Goal: Information Seeking & Learning: Learn about a topic

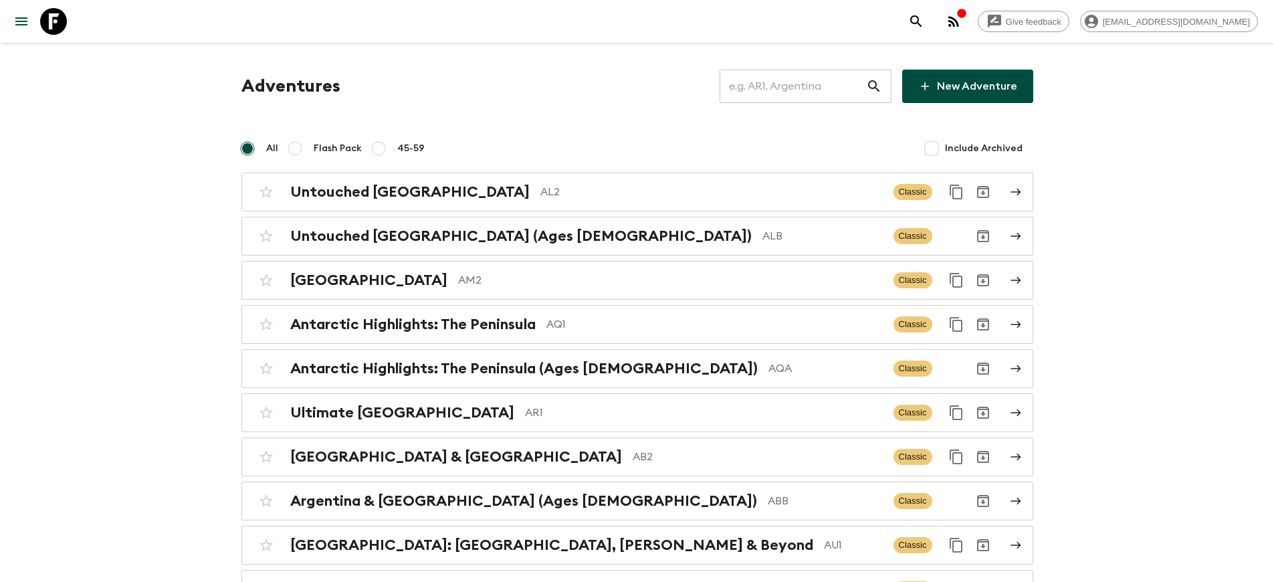
click at [20, 23] on icon "menu" at bounding box center [21, 21] width 16 height 16
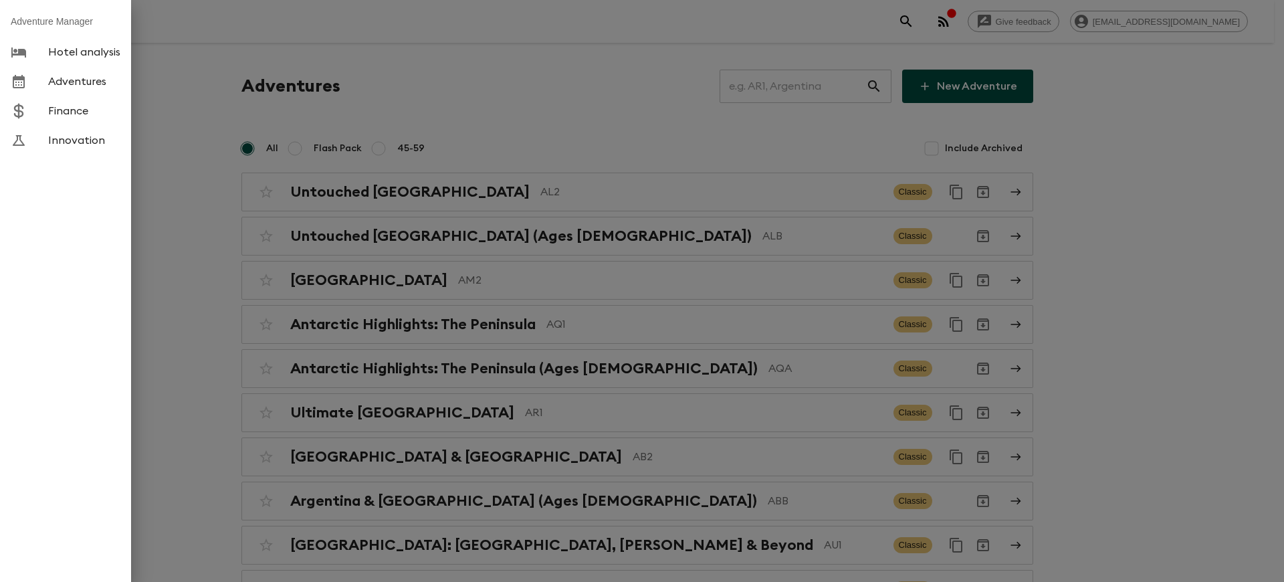
click at [91, 49] on span "Hotel analysis" at bounding box center [84, 51] width 72 height 13
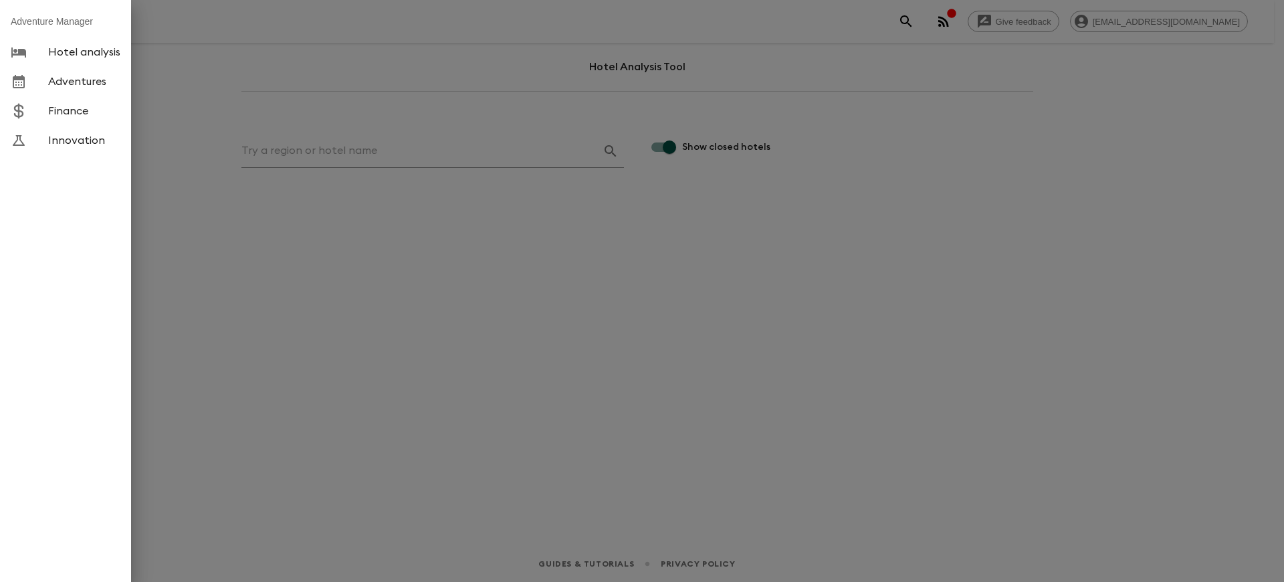
click at [329, 229] on div at bounding box center [642, 291] width 1284 height 582
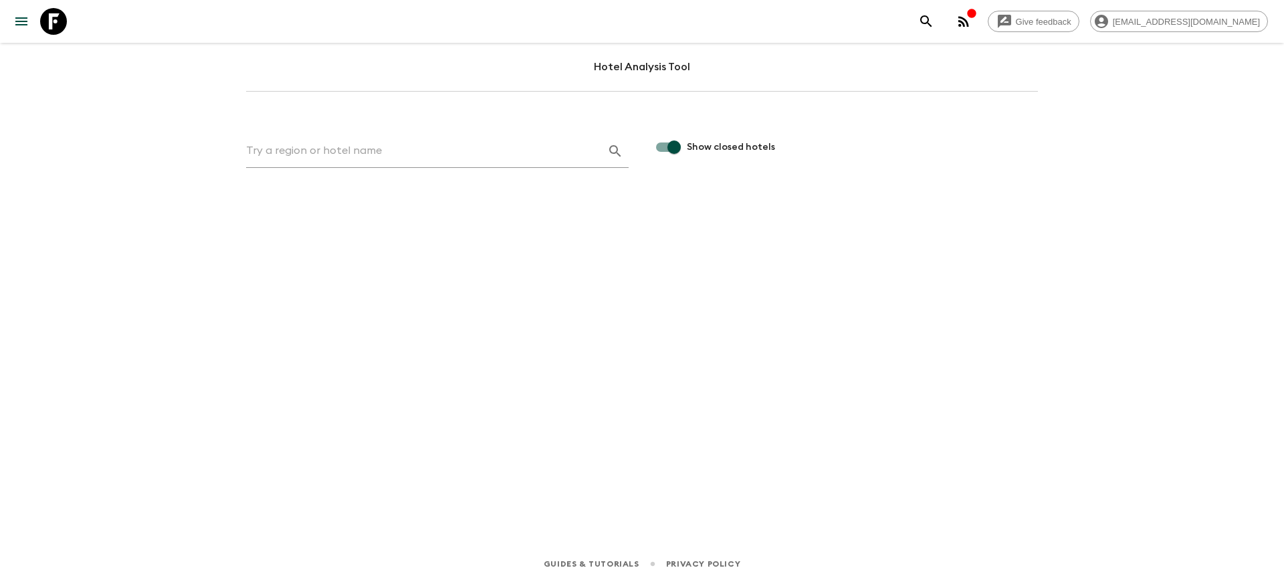
click at [329, 167] on div at bounding box center [437, 150] width 383 height 33
type input "epinal"
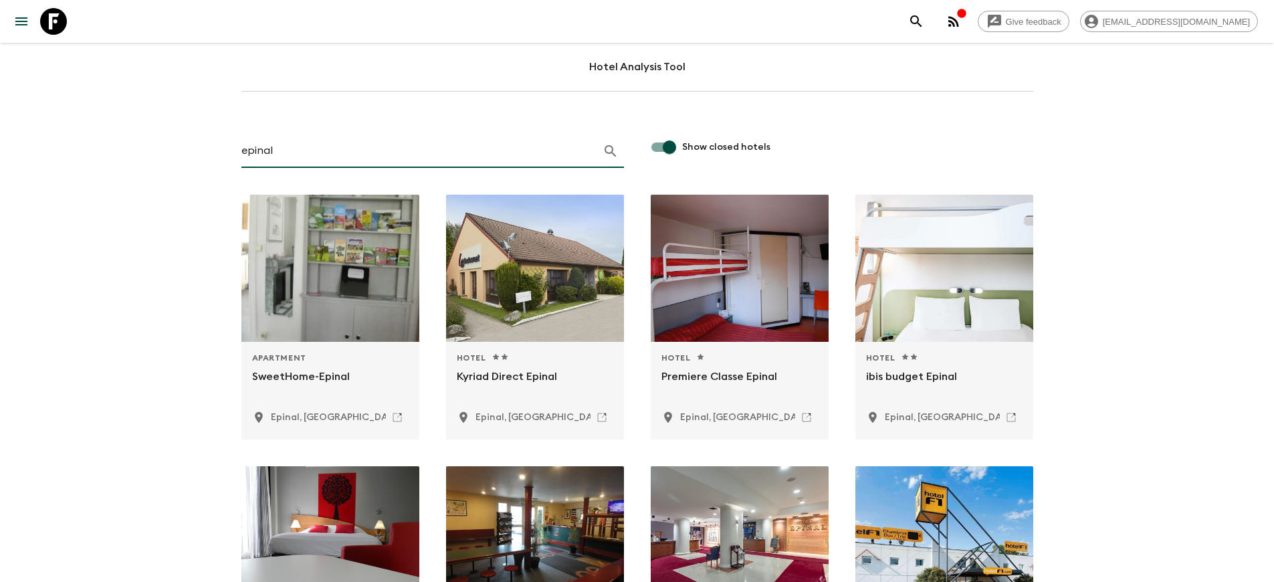
click at [23, 27] on icon "menu" at bounding box center [21, 21] width 16 height 16
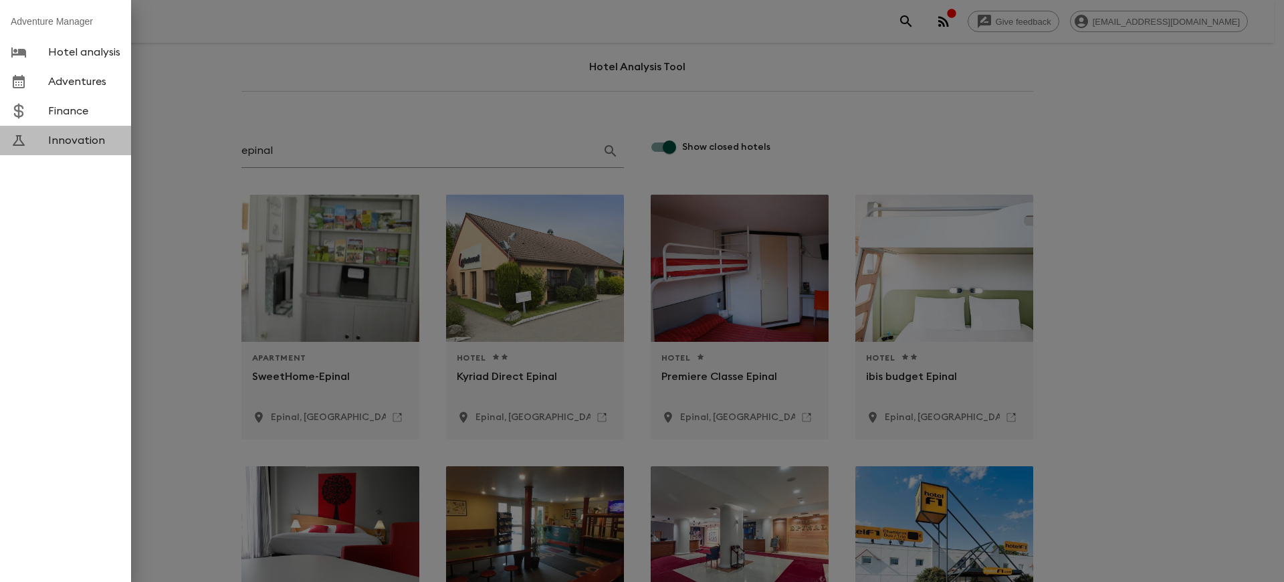
click at [86, 147] on link "Innovation" at bounding box center [65, 140] width 131 height 29
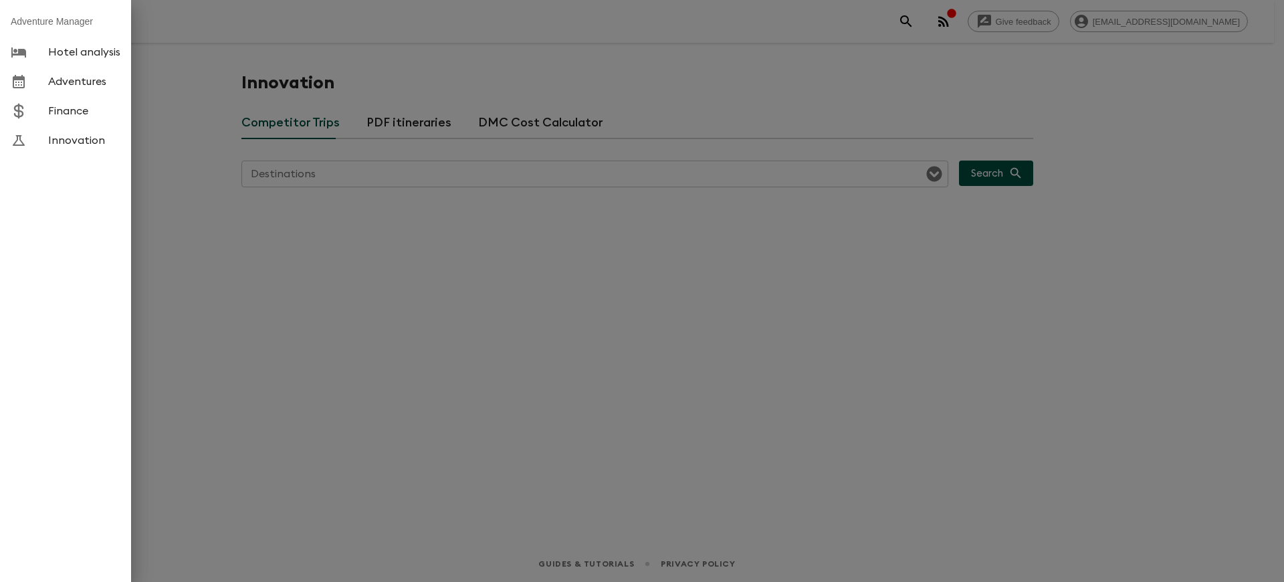
click at [762, 338] on div at bounding box center [642, 291] width 1284 height 582
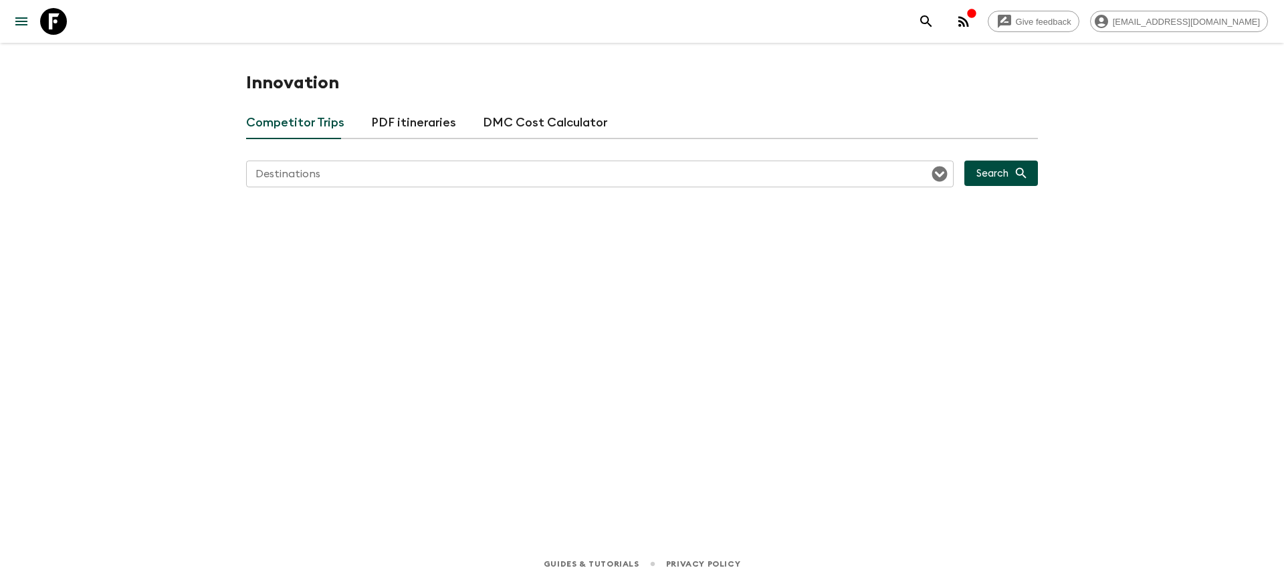
click at [425, 114] on button "PDF itineraries" at bounding box center [413, 123] width 85 height 32
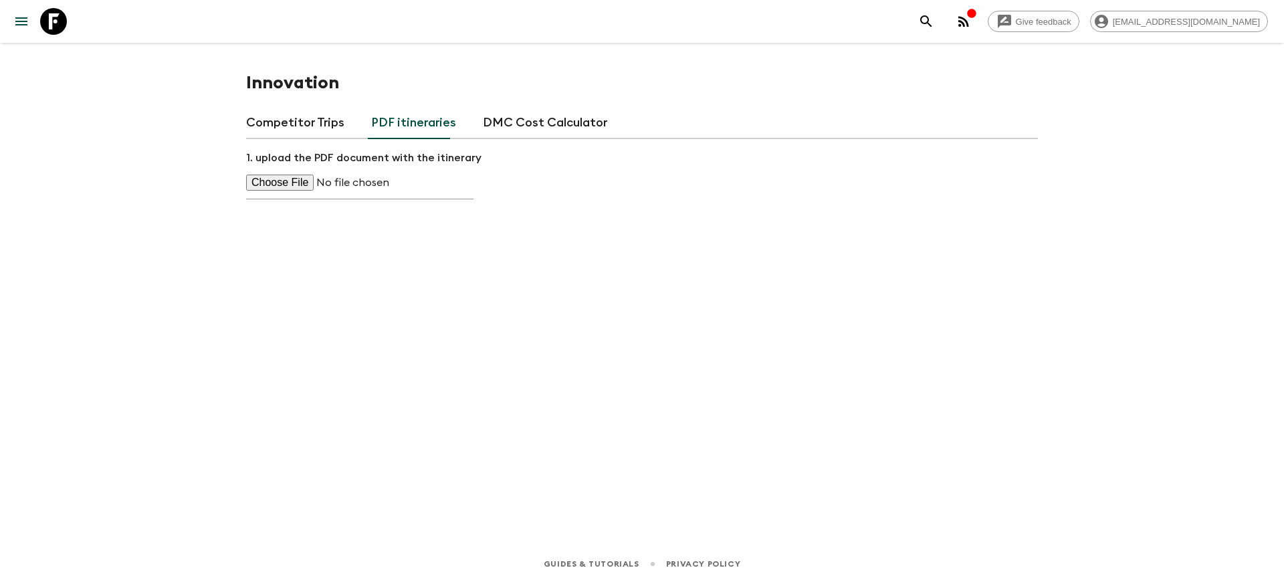
click at [510, 121] on button "DMC Cost Calculator" at bounding box center [545, 123] width 124 height 32
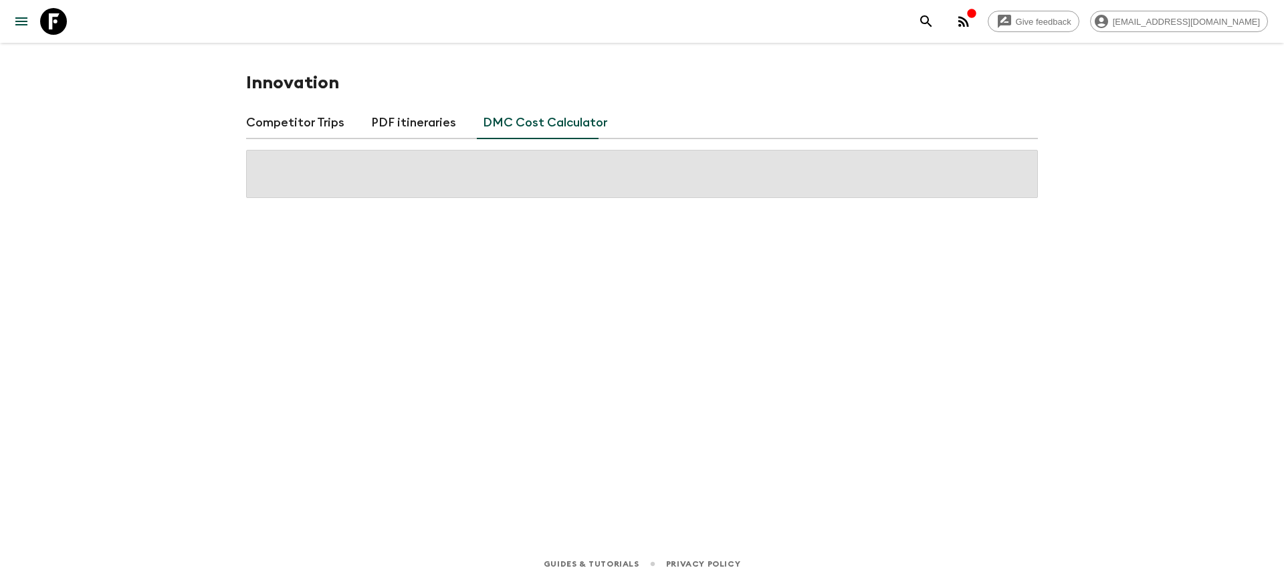
click at [311, 120] on button "Competitor Trips" at bounding box center [295, 123] width 98 height 32
click at [22, 20] on icon "menu" at bounding box center [21, 21] width 16 height 16
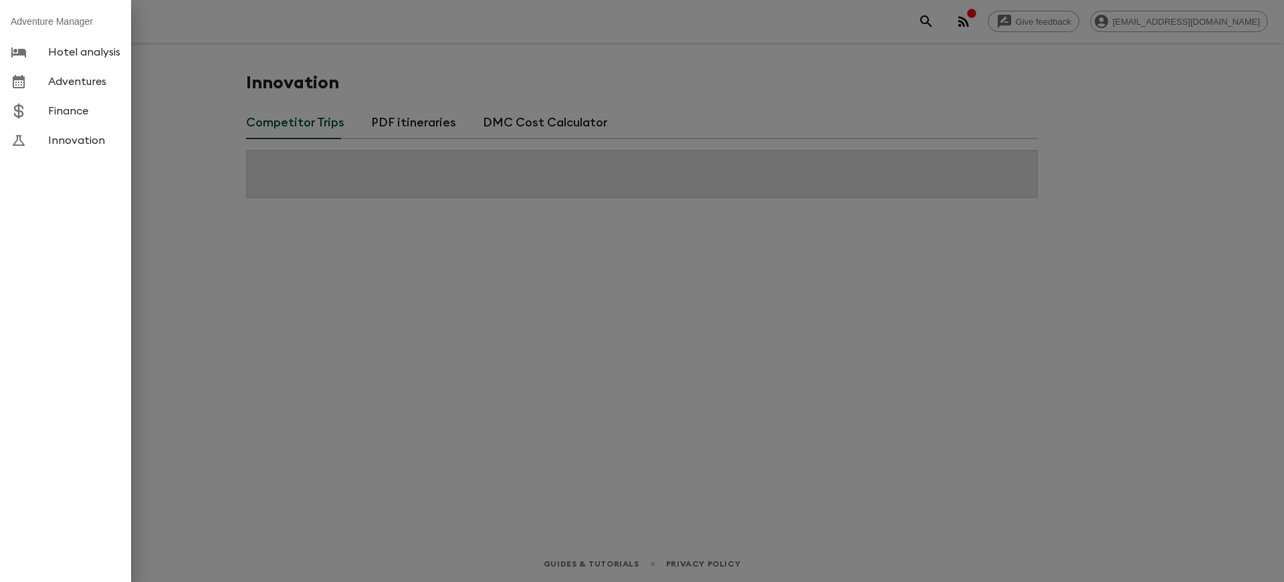
click at [64, 62] on link "Hotel analysis" at bounding box center [65, 51] width 131 height 29
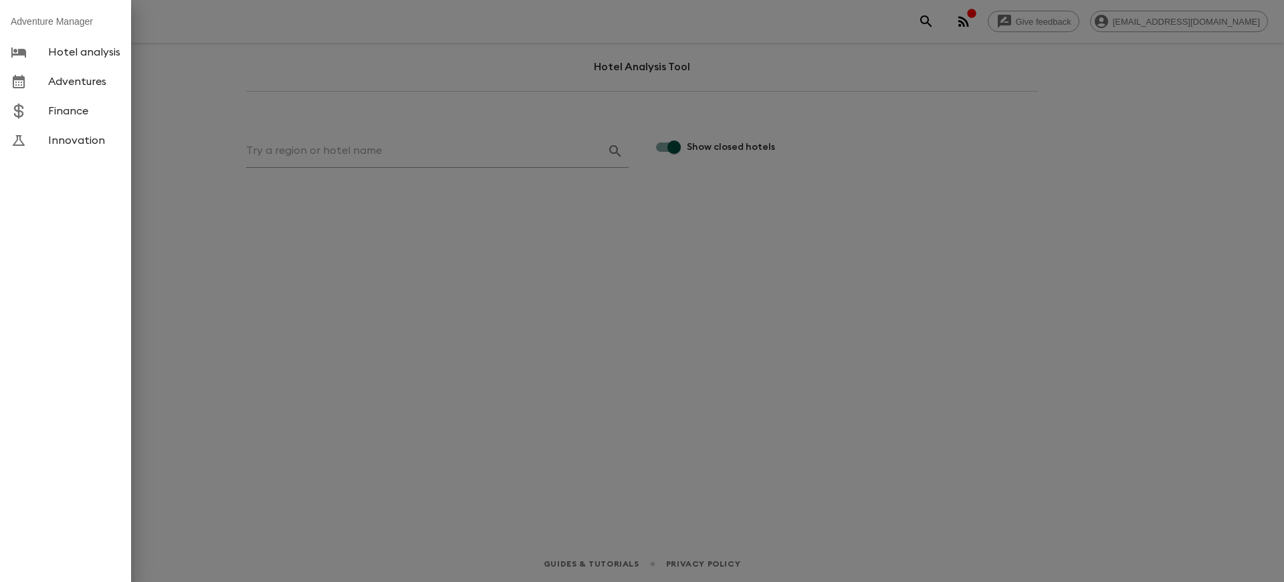
click at [447, 416] on div at bounding box center [642, 291] width 1284 height 582
